Goal: Task Accomplishment & Management: Complete application form

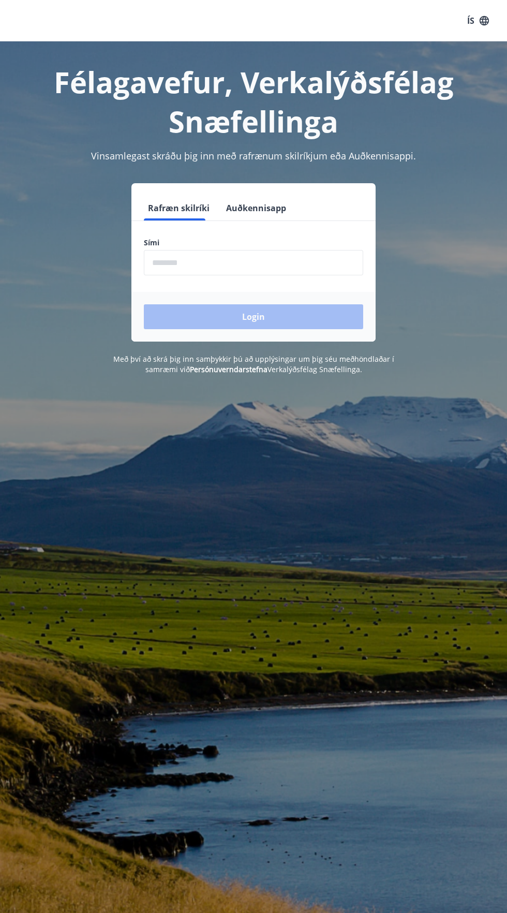
click at [319, 258] on input "phone" at bounding box center [253, 262] width 219 height 25
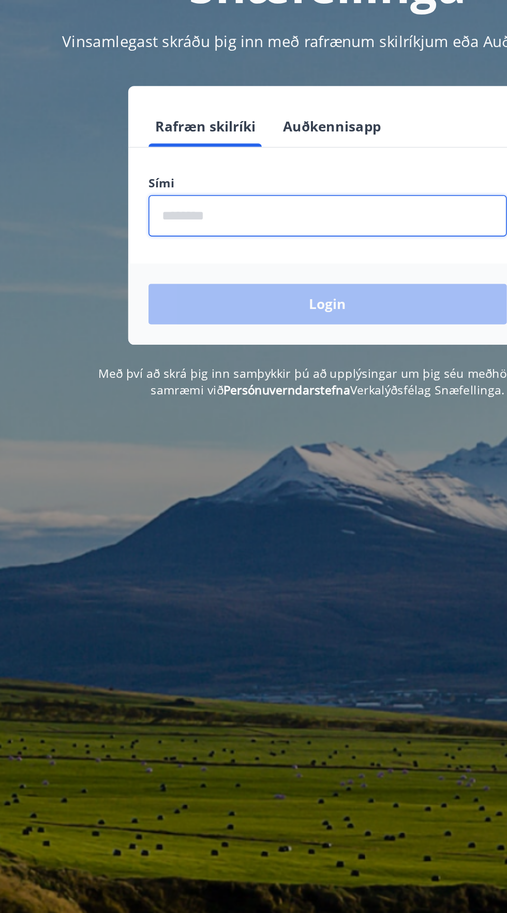
type input "********"
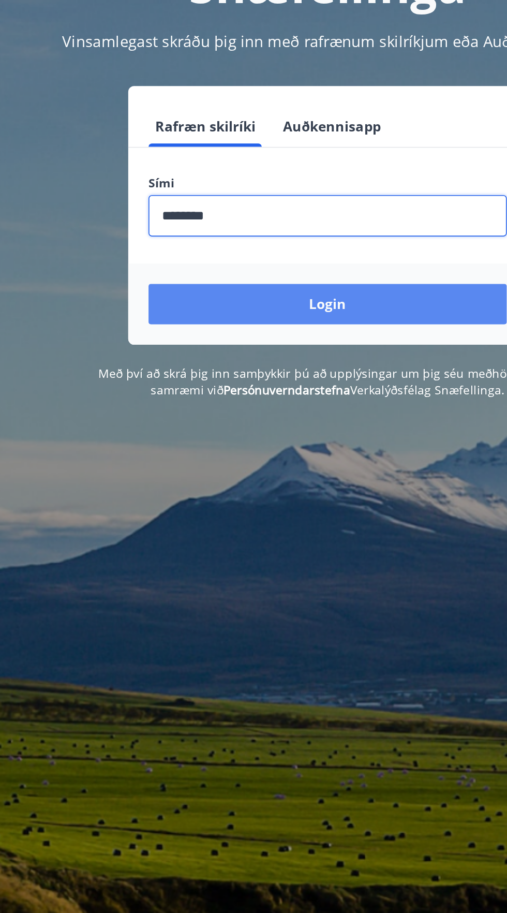
click at [309, 327] on button "Login" at bounding box center [253, 316] width 219 height 25
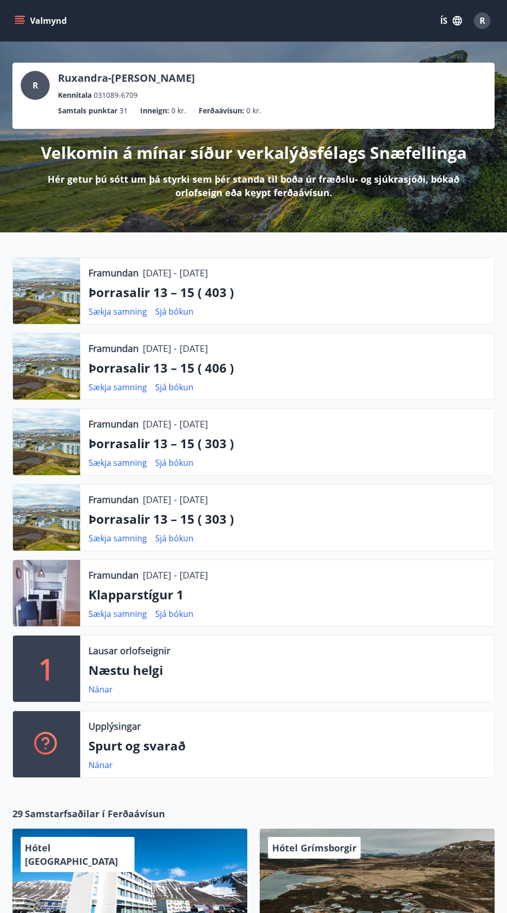
click at [20, 16] on icon "menu" at bounding box center [20, 16] width 11 height 1
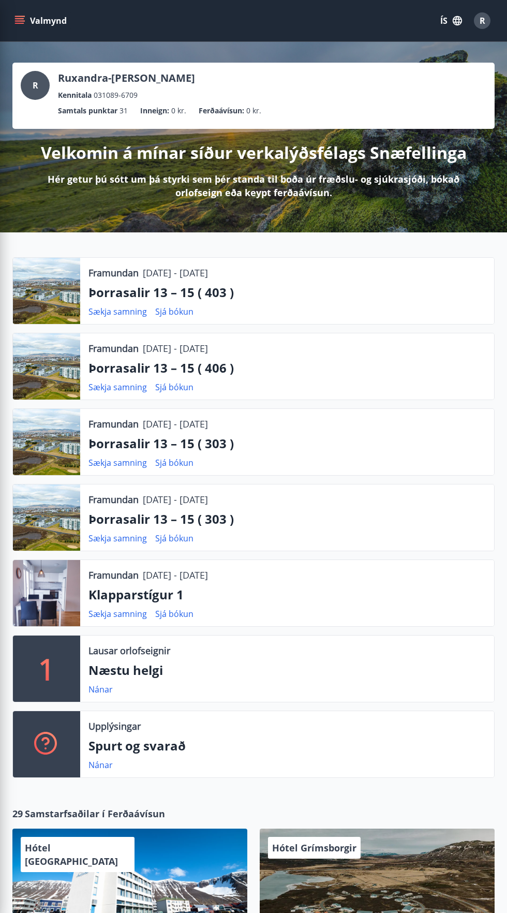
click at [451, 24] on button "ÍS" at bounding box center [451, 20] width 33 height 19
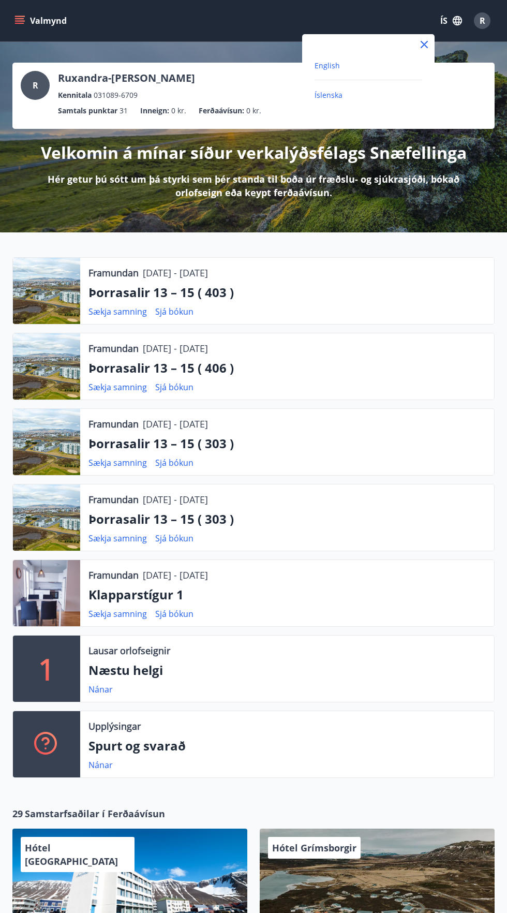
click at [335, 65] on span "English" at bounding box center [327, 66] width 25 height 10
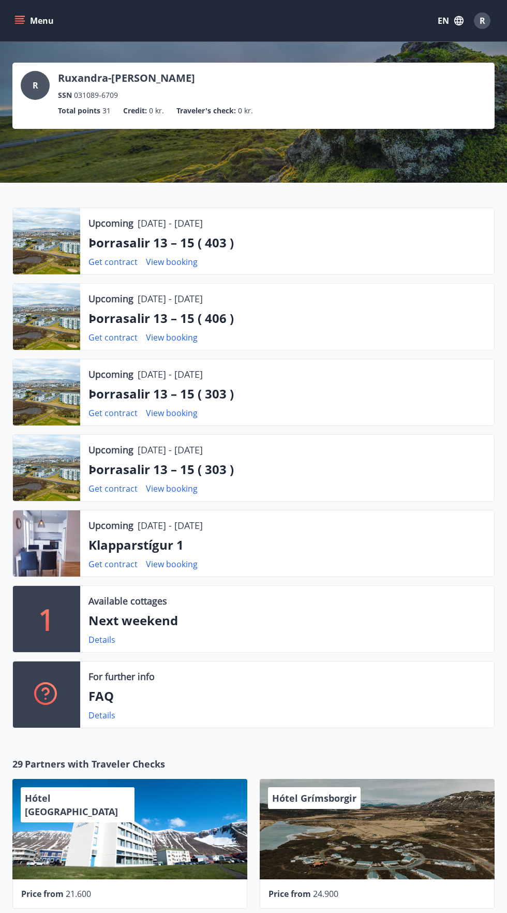
click at [32, 23] on button "Menu" at bounding box center [35, 20] width 46 height 19
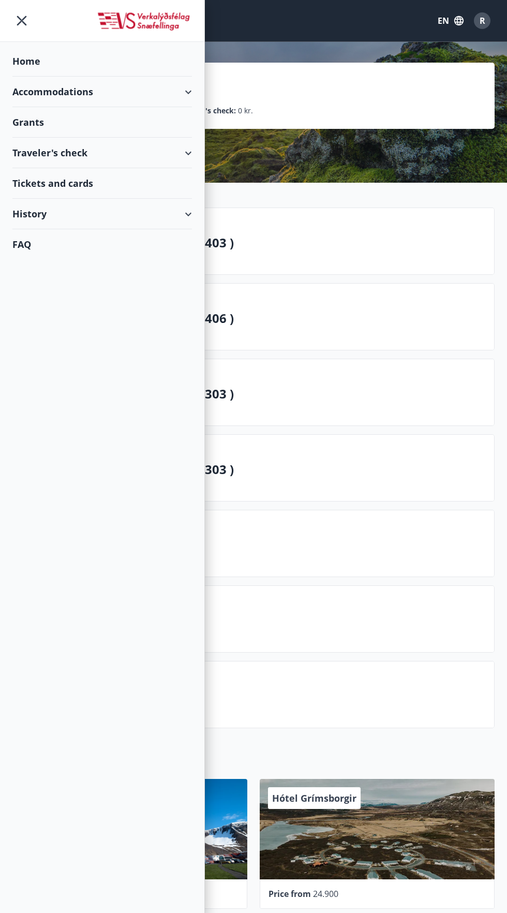
click at [33, 77] on div "Grants" at bounding box center [102, 61] width 180 height 31
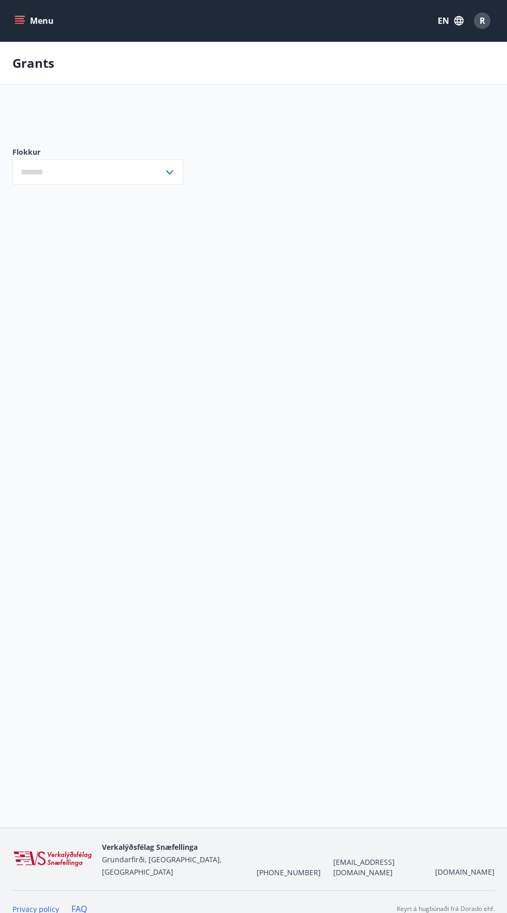
type input "***"
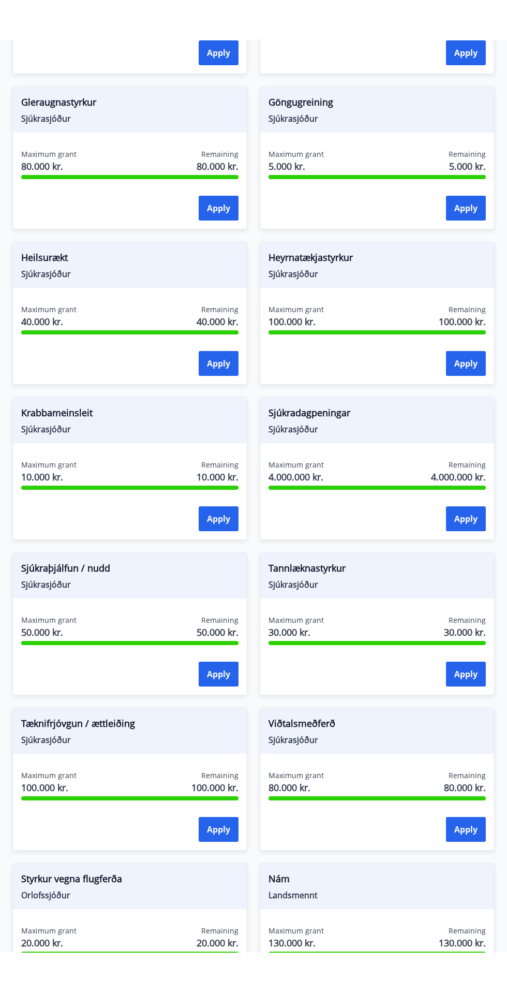
scroll to position [588, 0]
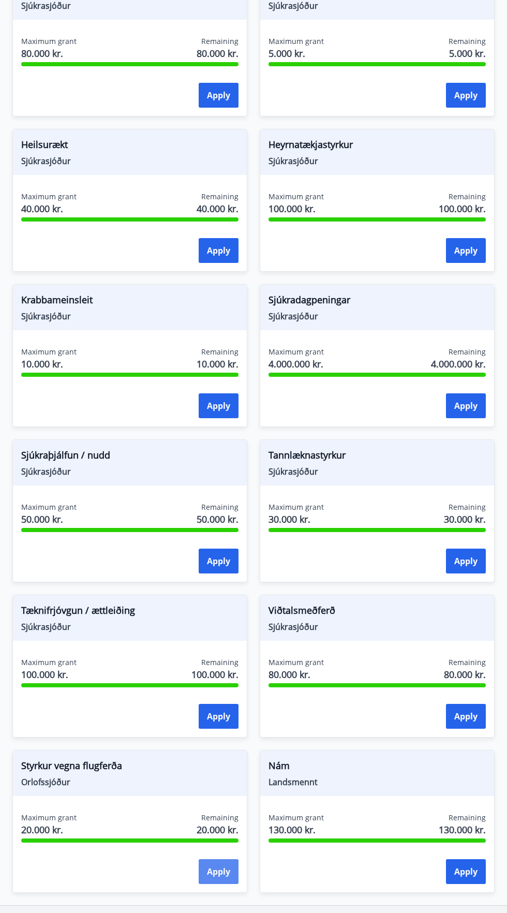
click at [214, 877] on button "Apply" at bounding box center [219, 871] width 40 height 25
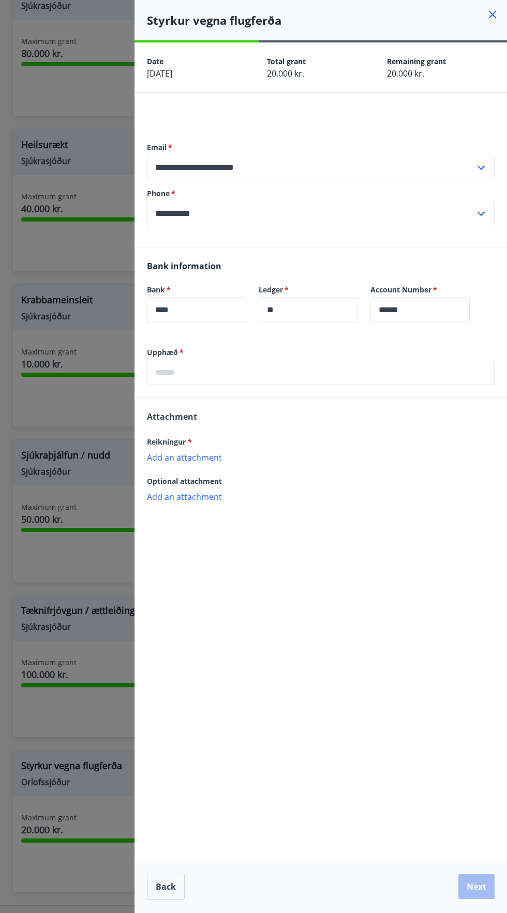
click at [364, 373] on input "text" at bounding box center [321, 372] width 348 height 25
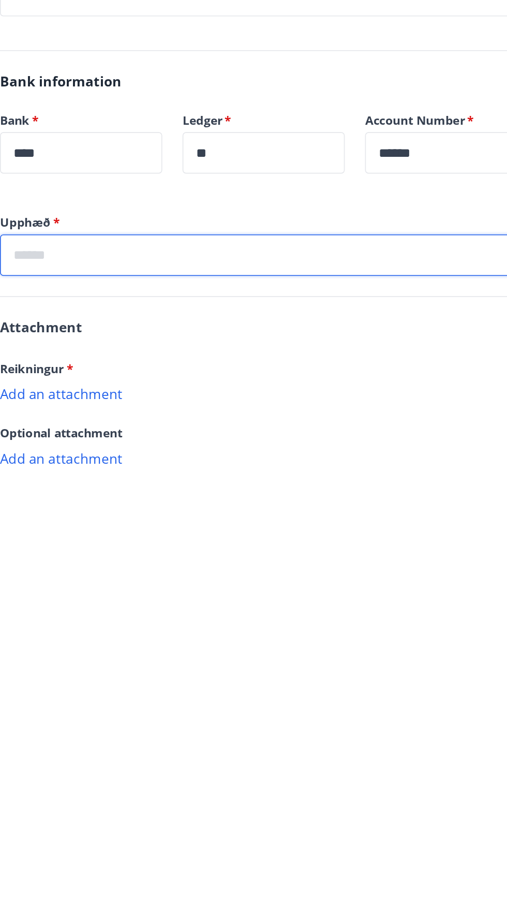
type input "*****"
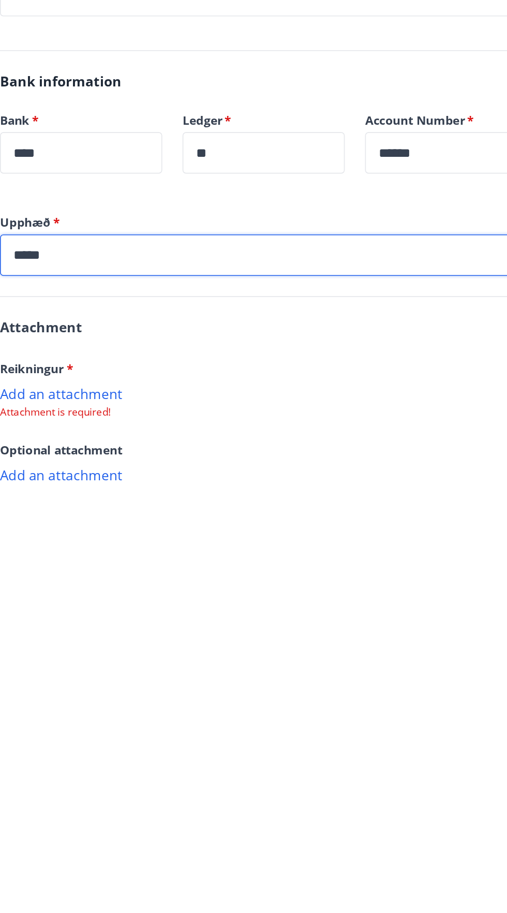
click at [368, 452] on p "Add an attachment" at bounding box center [321, 457] width 348 height 10
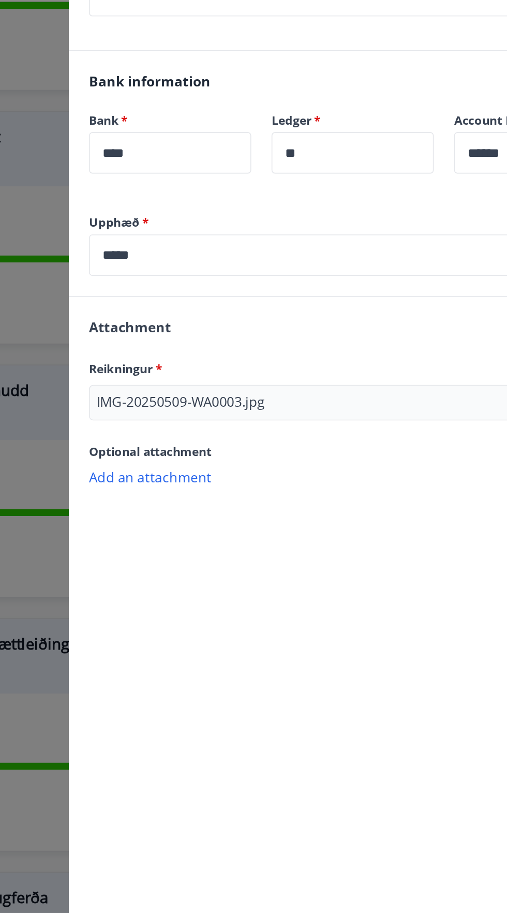
click at [230, 505] on p "Add an attachment" at bounding box center [321, 508] width 348 height 10
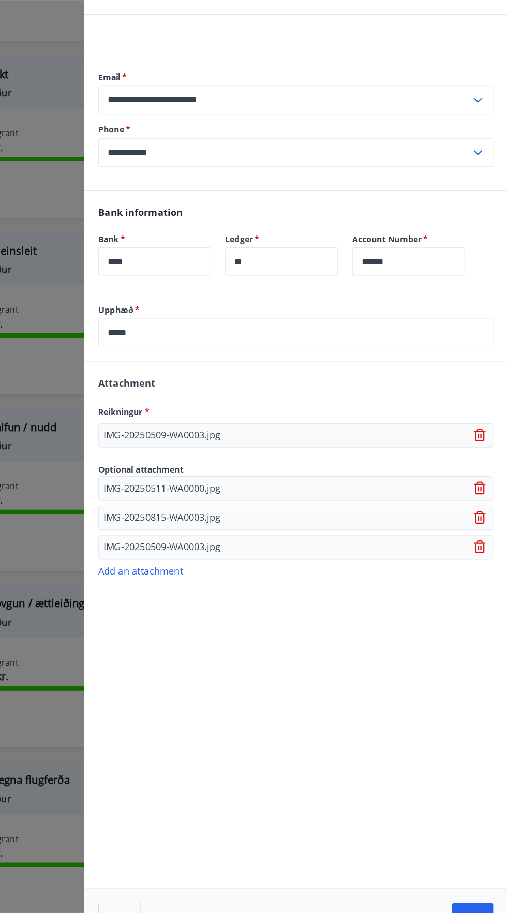
click at [482, 562] on icon at bounding box center [481, 561] width 1 height 4
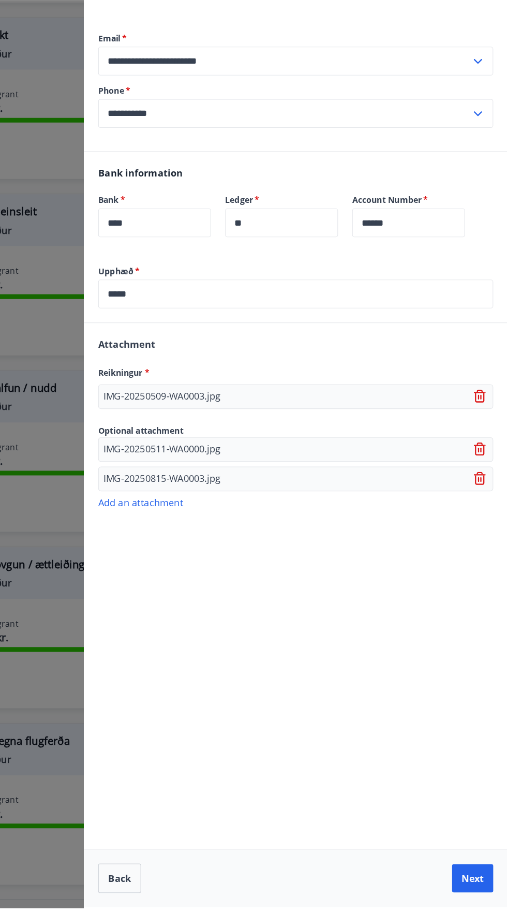
scroll to position [0, 0]
click at [480, 899] on button "Next" at bounding box center [477, 886] width 36 height 25
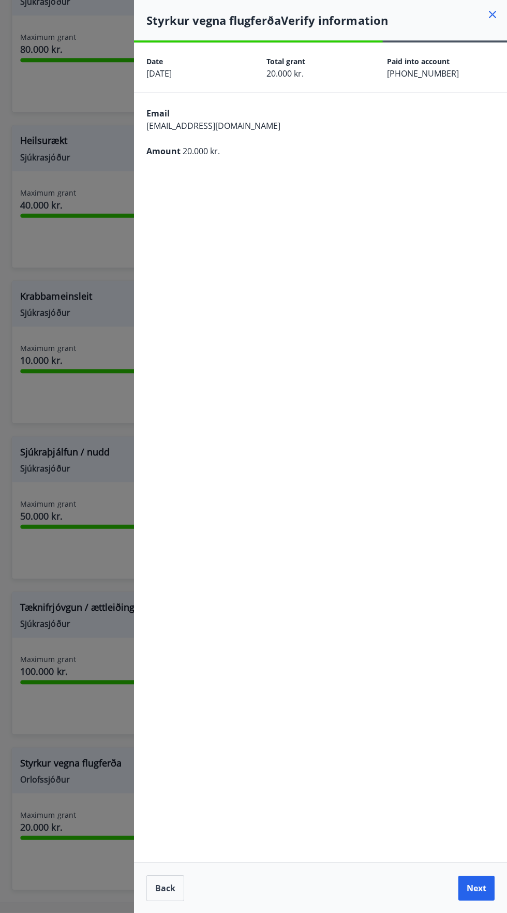
scroll to position [75, 0]
click at [478, 894] on button "Next" at bounding box center [477, 886] width 36 height 25
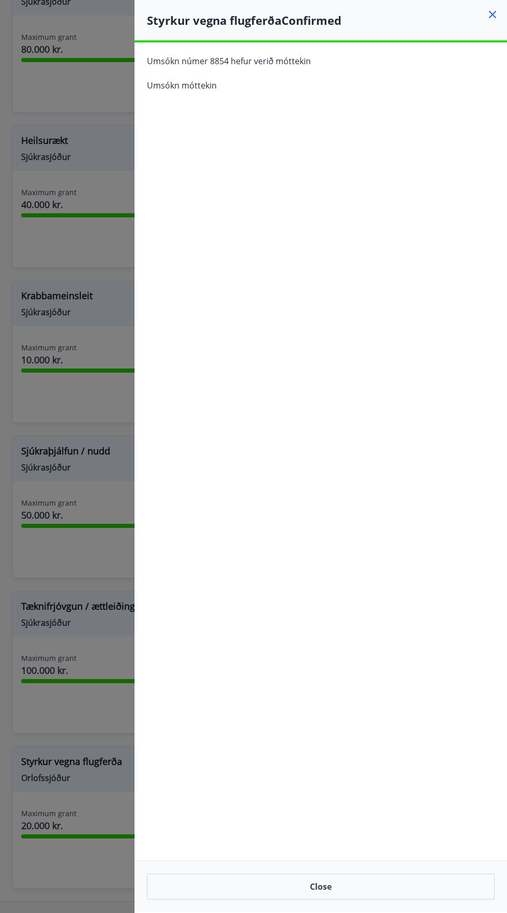
scroll to position [0, 0]
